Goal: Transaction & Acquisition: Subscribe to service/newsletter

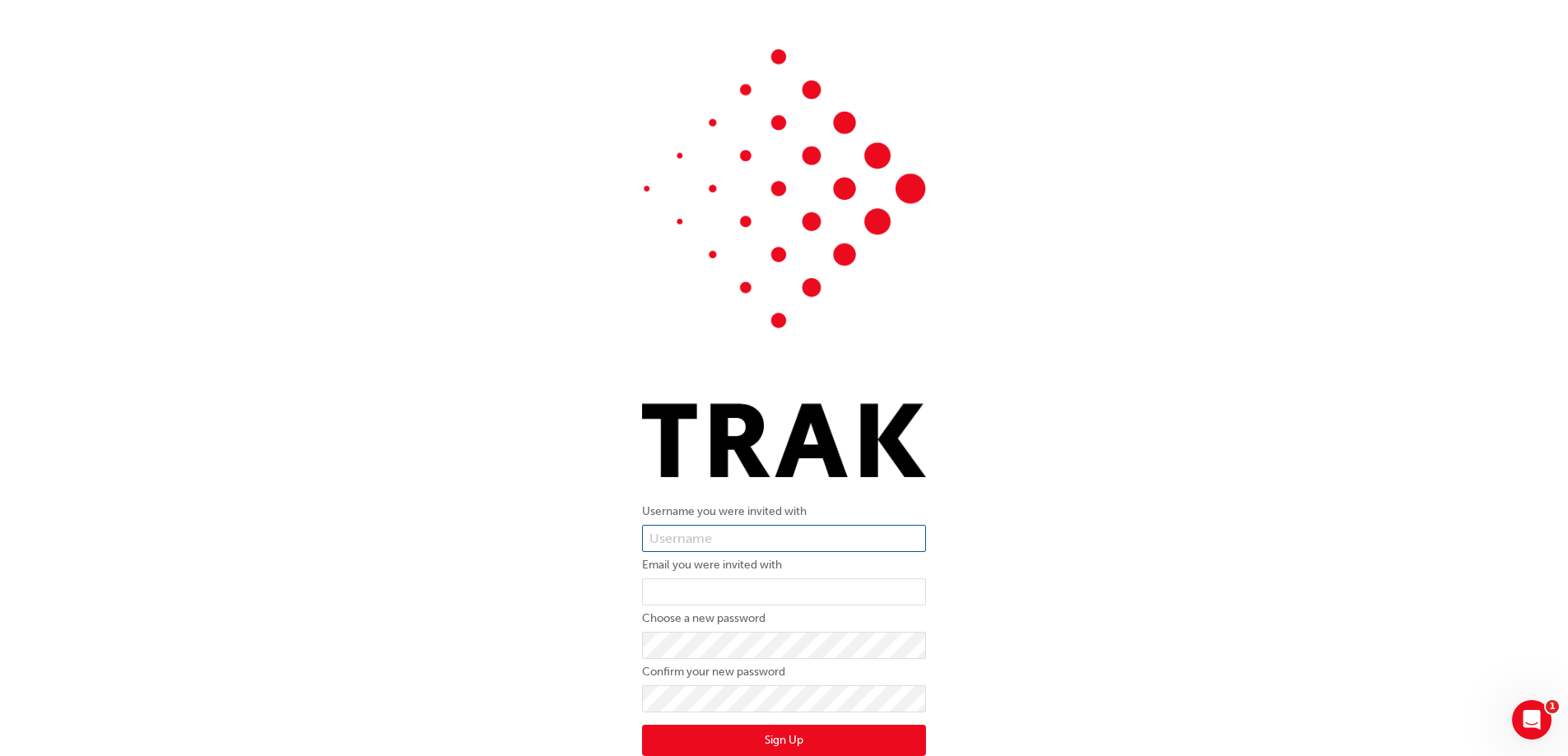
click at [737, 535] on input "text" at bounding box center [783, 539] width 284 height 28
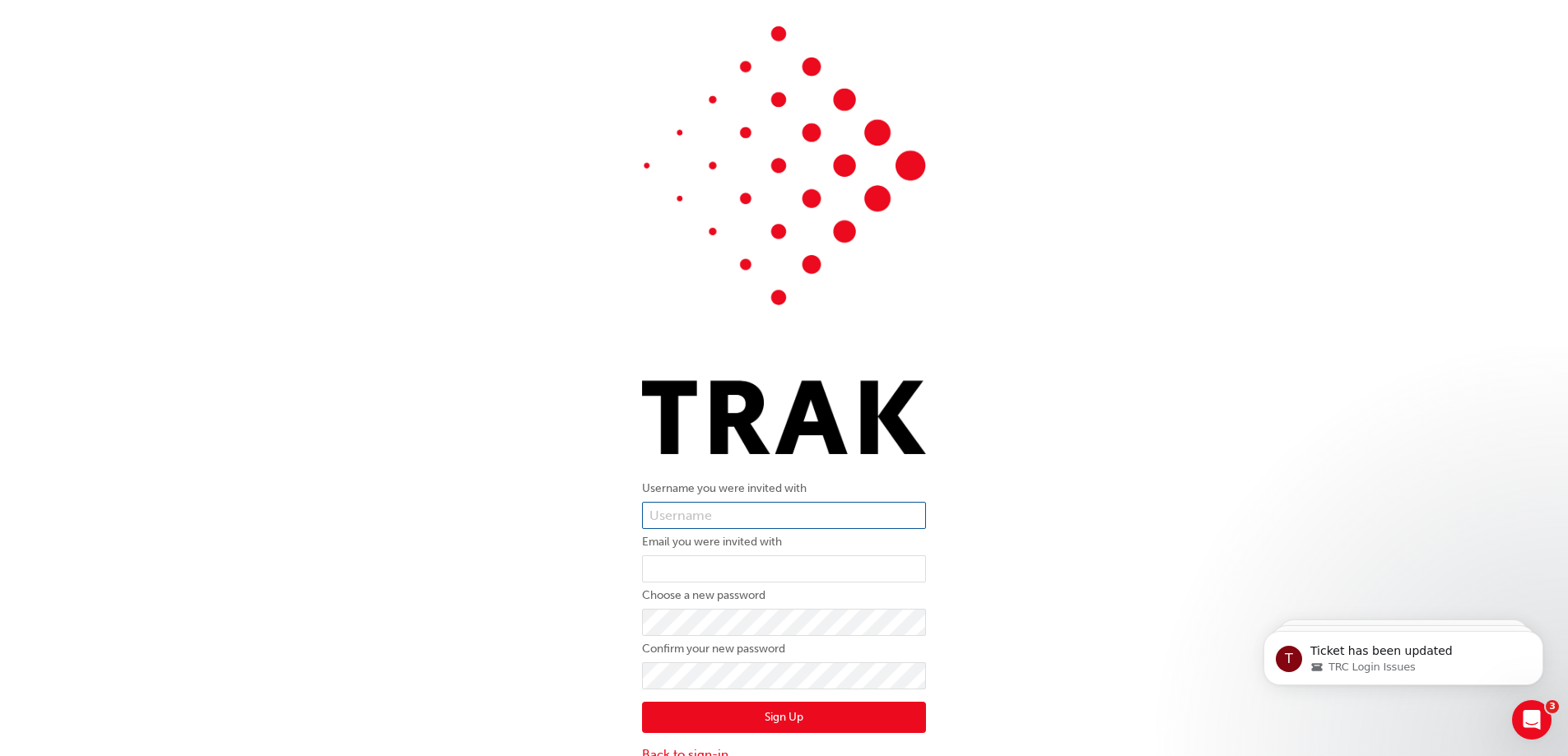
scroll to position [43, 0]
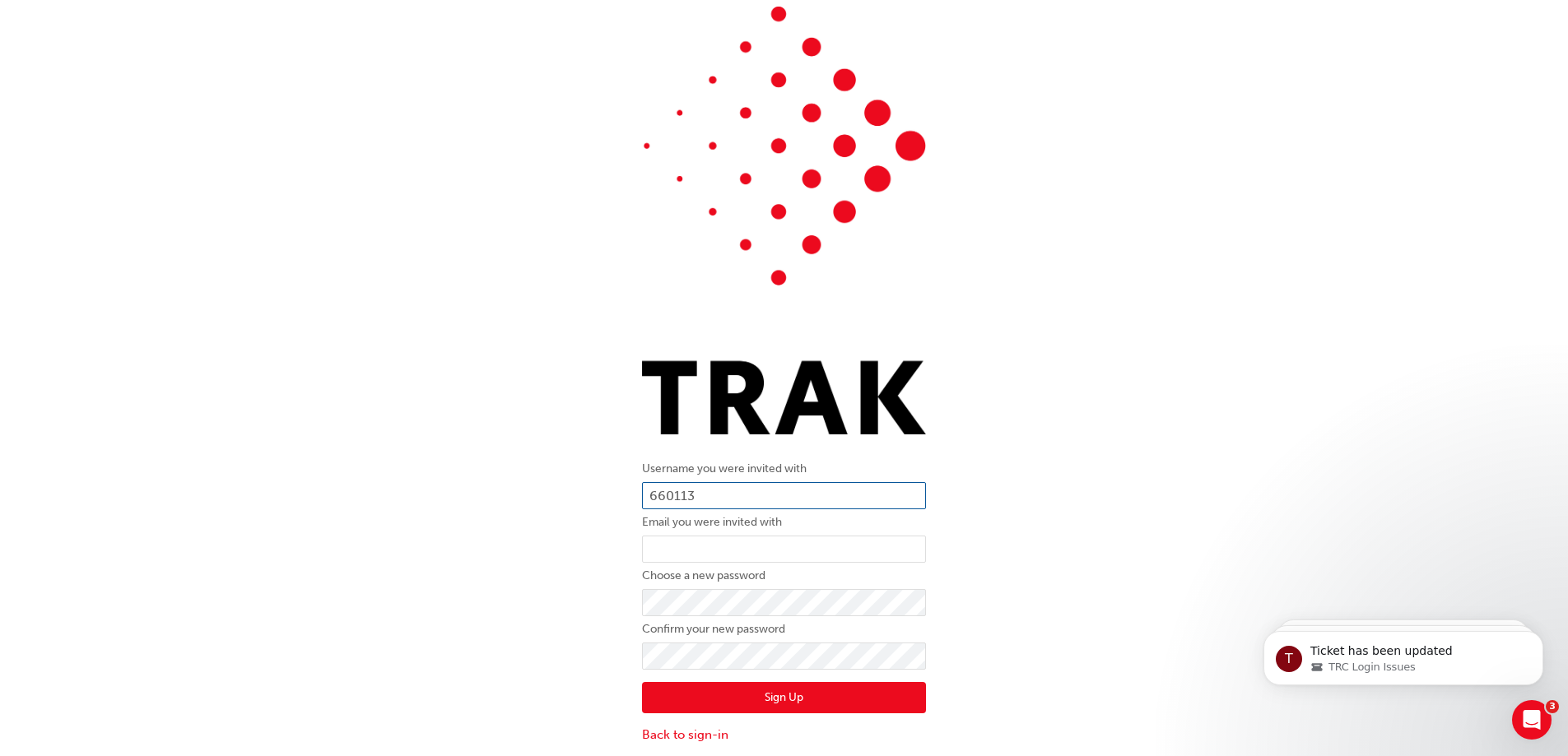
type input "660113"
type input "[EMAIL_ADDRESS][DOMAIN_NAME]"
click at [766, 701] on button "Sign Up" at bounding box center [783, 698] width 284 height 32
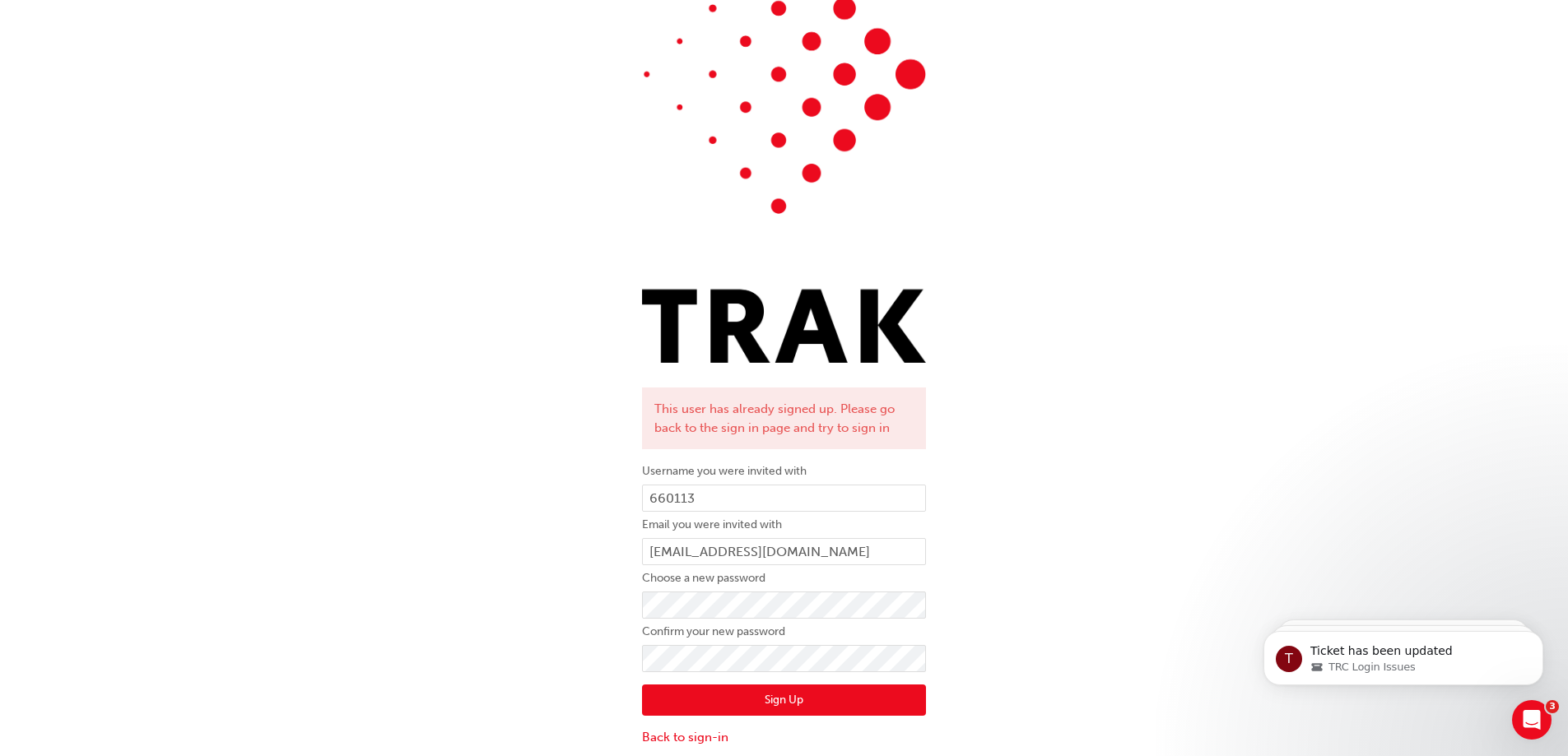
scroll to position [117, 0]
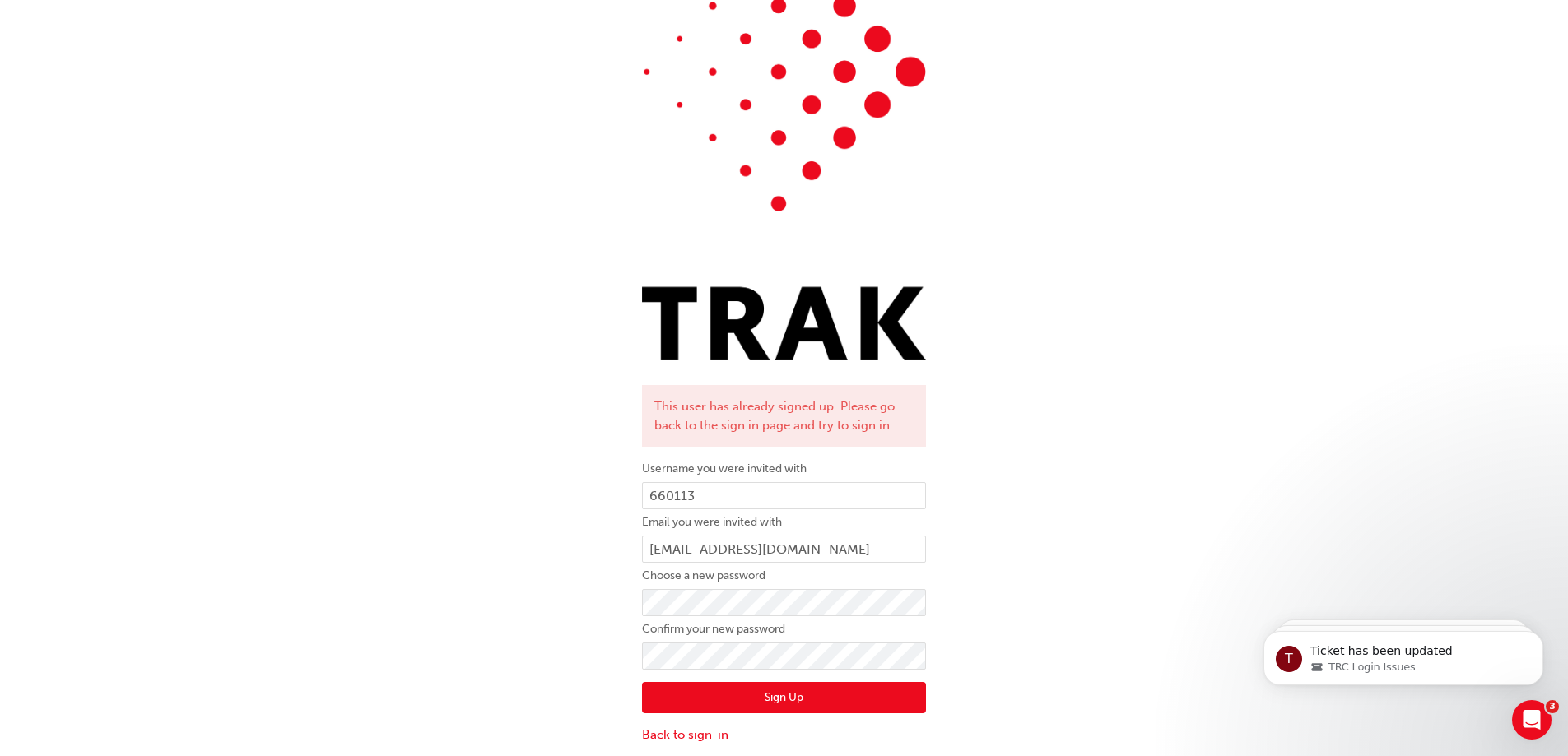
drag, startPoint x: 574, startPoint y: 264, endPoint x: 575, endPoint y: 306, distance: 42.0
click at [575, 306] on div "This user has already signed up. Please go back to the sign in page and try to …" at bounding box center [784, 338] width 1568 height 836
click at [576, 283] on div "This user has already signed up. Please go back to the sign in page and try to …" at bounding box center [784, 338] width 1568 height 836
click at [700, 729] on link "Back to sign-in" at bounding box center [783, 736] width 284 height 19
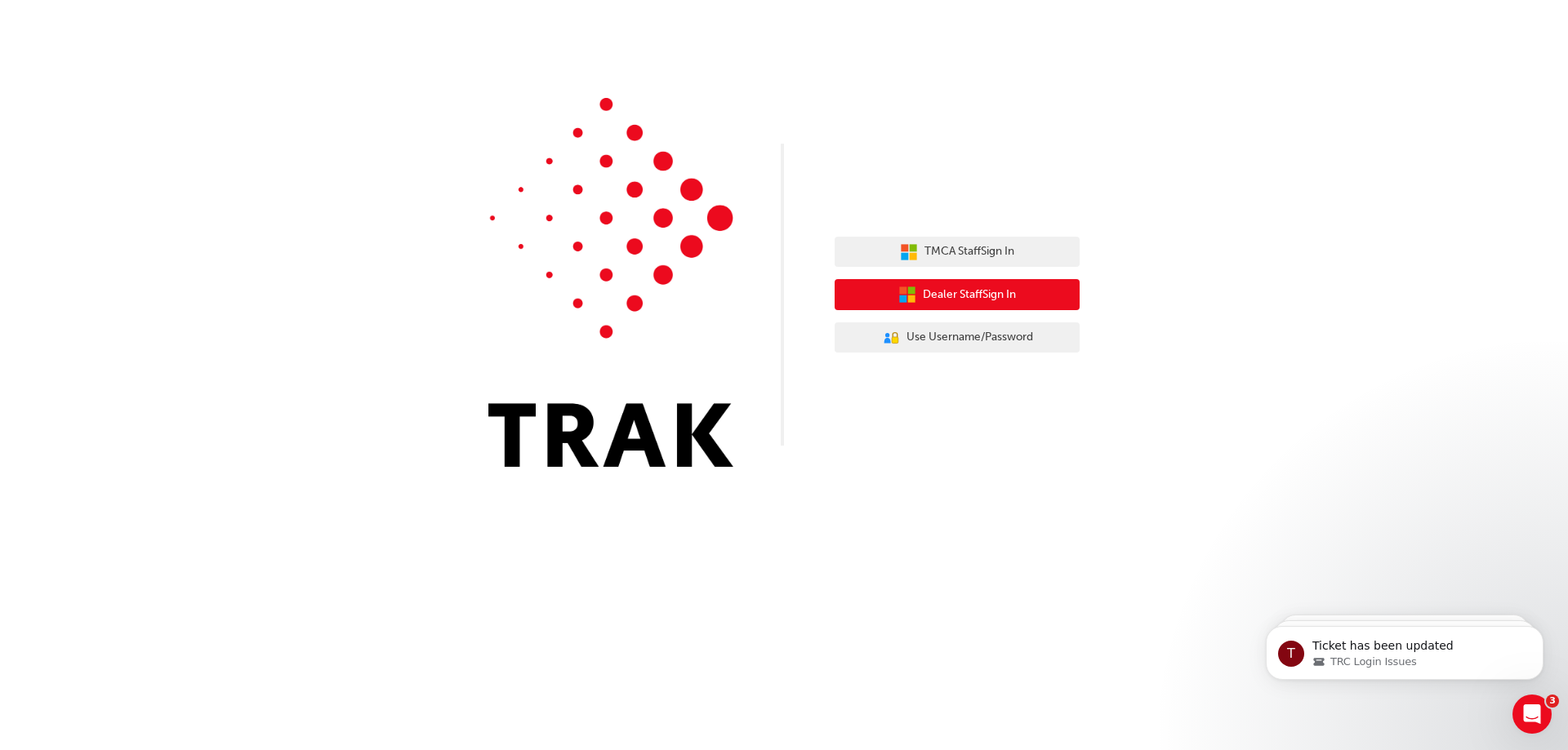
click at [958, 283] on button "Dealer Staff Sign In" at bounding box center [957, 295] width 245 height 31
